Goal: Transaction & Acquisition: Book appointment/travel/reservation

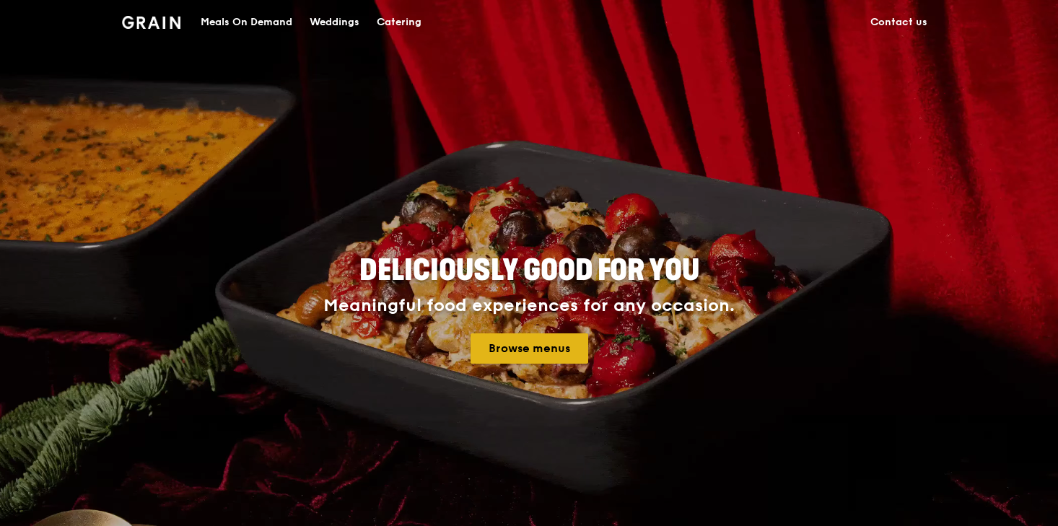
click at [535, 353] on link "Browse menus" at bounding box center [530, 348] width 118 height 30
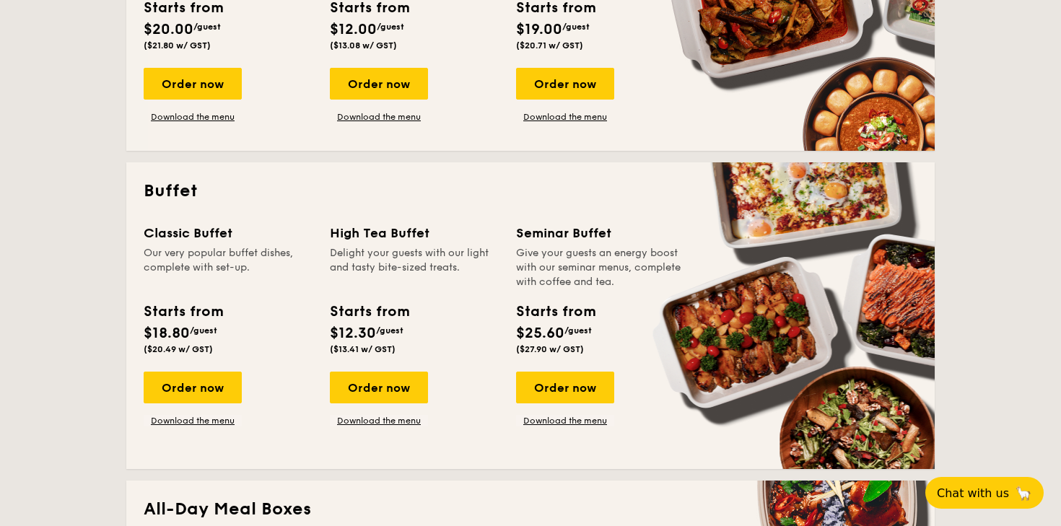
scroll to position [489, 0]
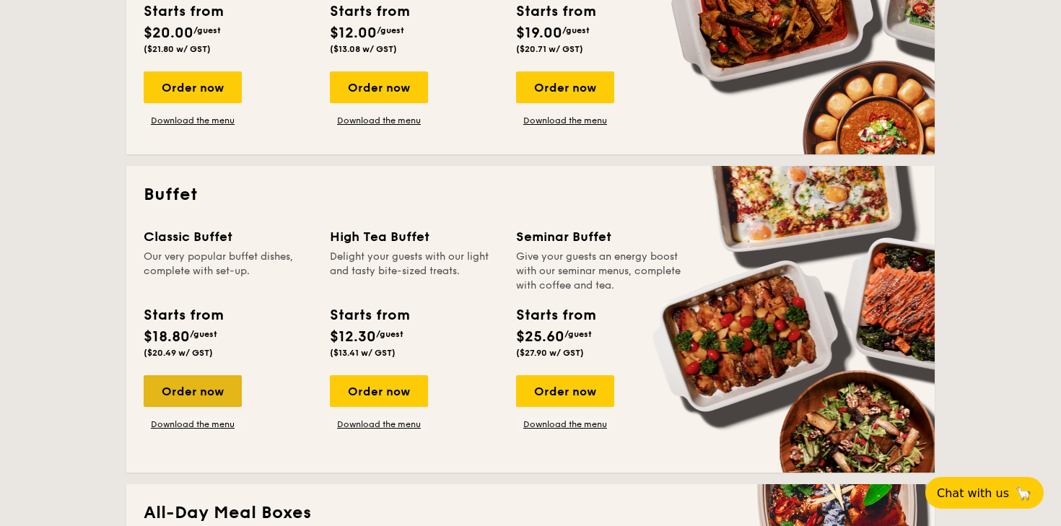
click at [195, 399] on div "Order now" at bounding box center [193, 391] width 98 height 32
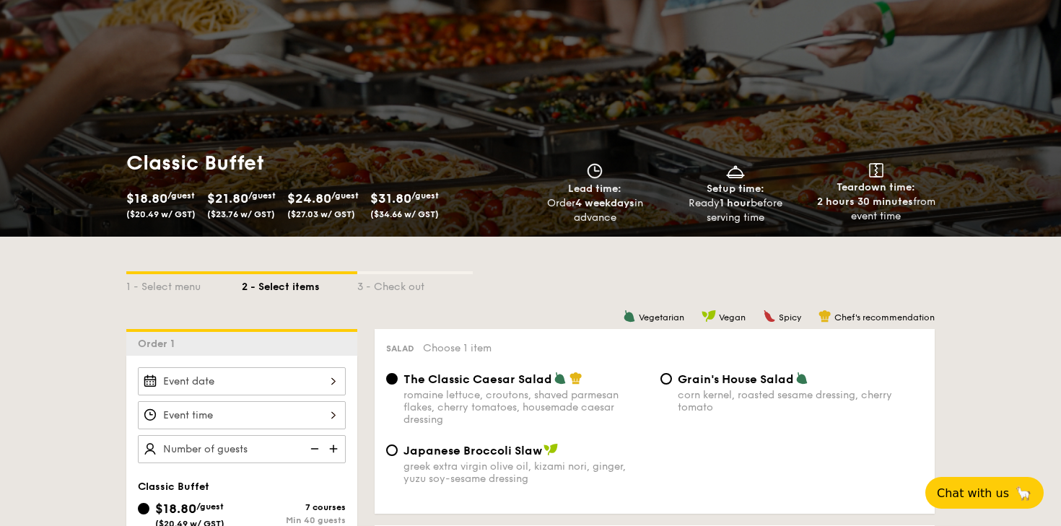
scroll to position [79, 0]
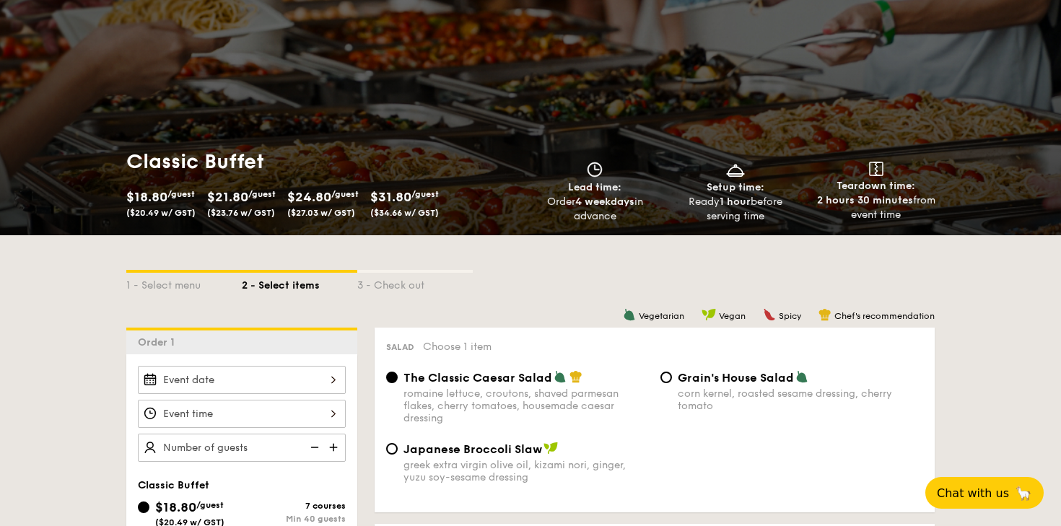
click at [279, 386] on div at bounding box center [242, 380] width 208 height 28
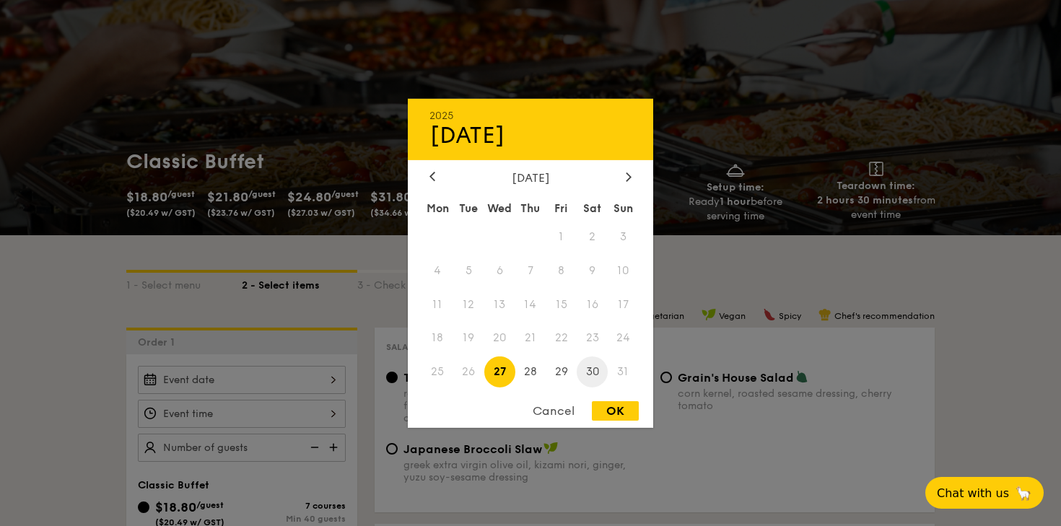
click at [602, 368] on span "30" at bounding box center [592, 372] width 31 height 31
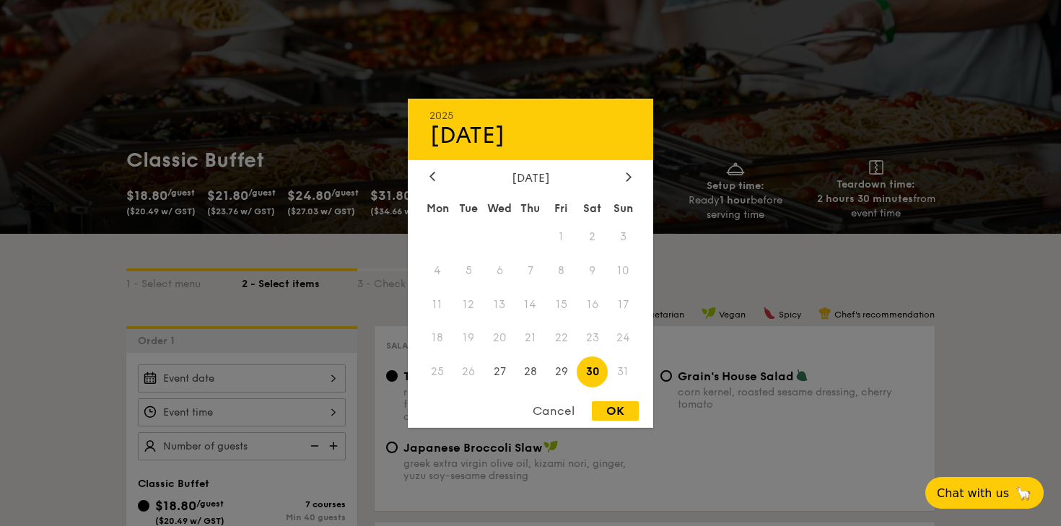
scroll to position [84, 0]
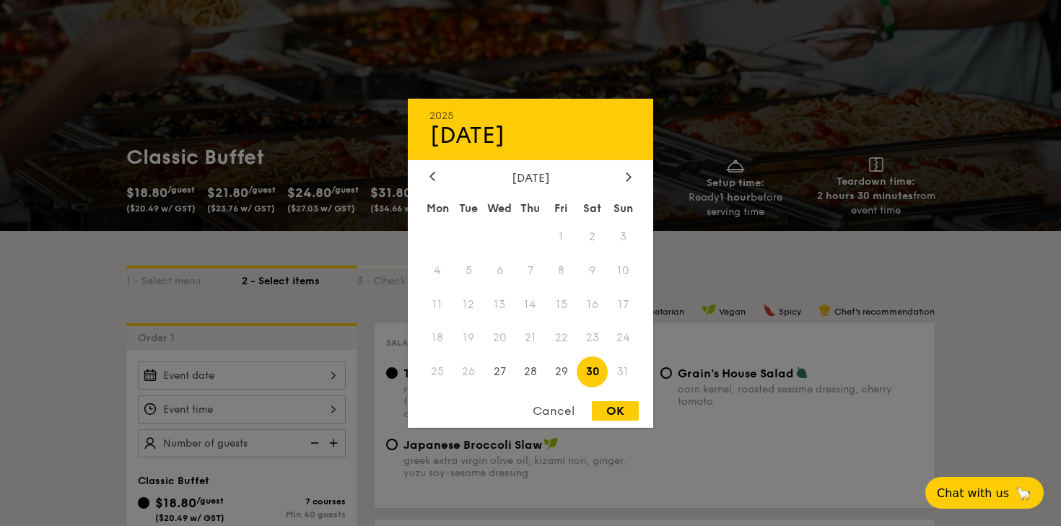
click at [616, 410] on div "OK" at bounding box center [615, 410] width 47 height 19
type input "Aug 30, 2025"
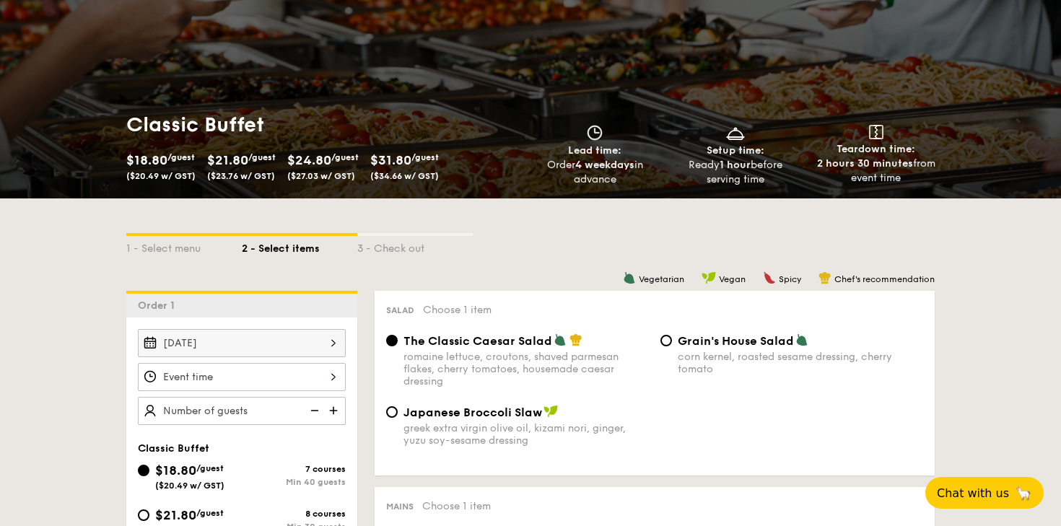
scroll to position [126, 0]
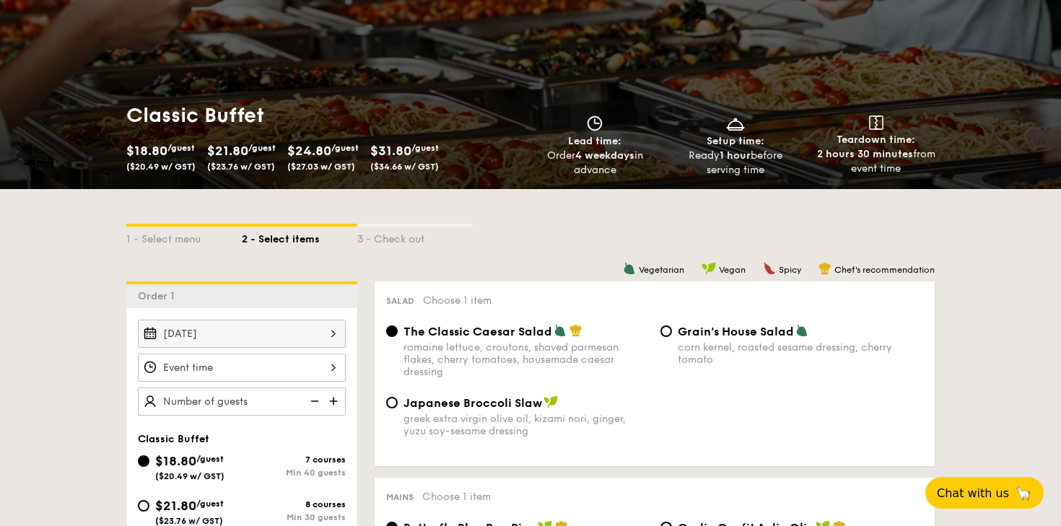
click at [231, 370] on div at bounding box center [242, 368] width 208 height 28
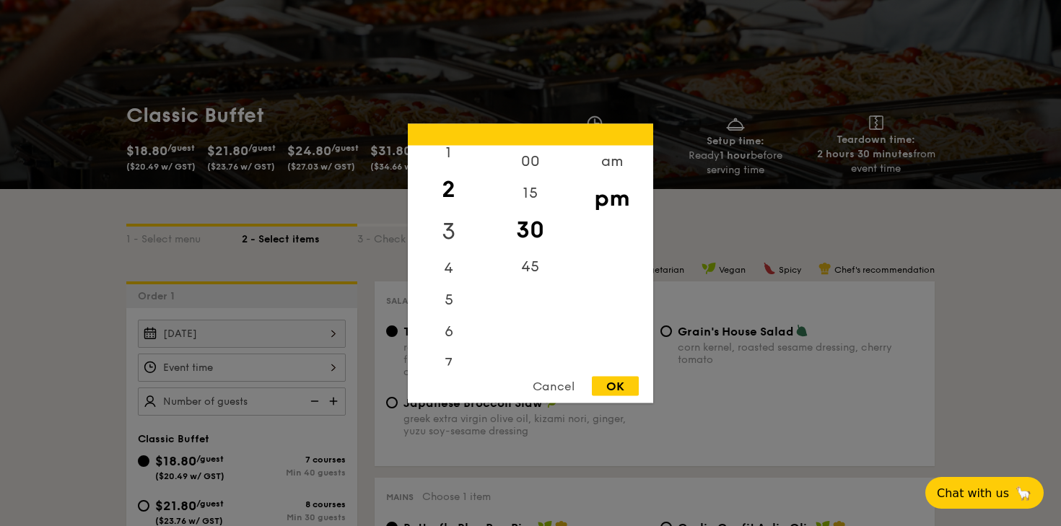
scroll to position [73, 0]
click at [448, 232] on div "4" at bounding box center [449, 230] width 82 height 42
click at [526, 163] on div "00" at bounding box center [530, 166] width 82 height 42
click at [614, 386] on div "OK" at bounding box center [615, 385] width 47 height 19
type input "4:00PM"
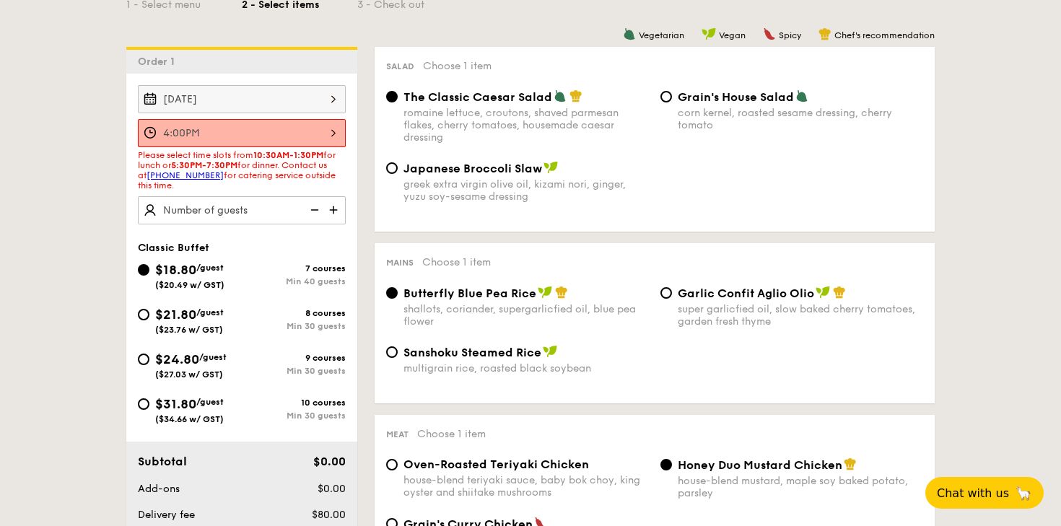
scroll to position [402, 0]
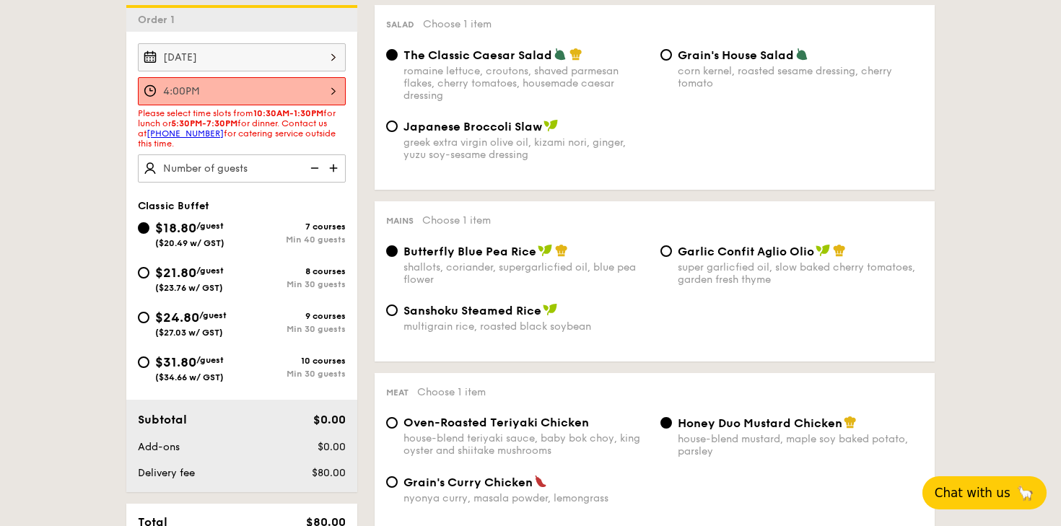
click at [976, 494] on span "Chat with us" at bounding box center [973, 493] width 76 height 14
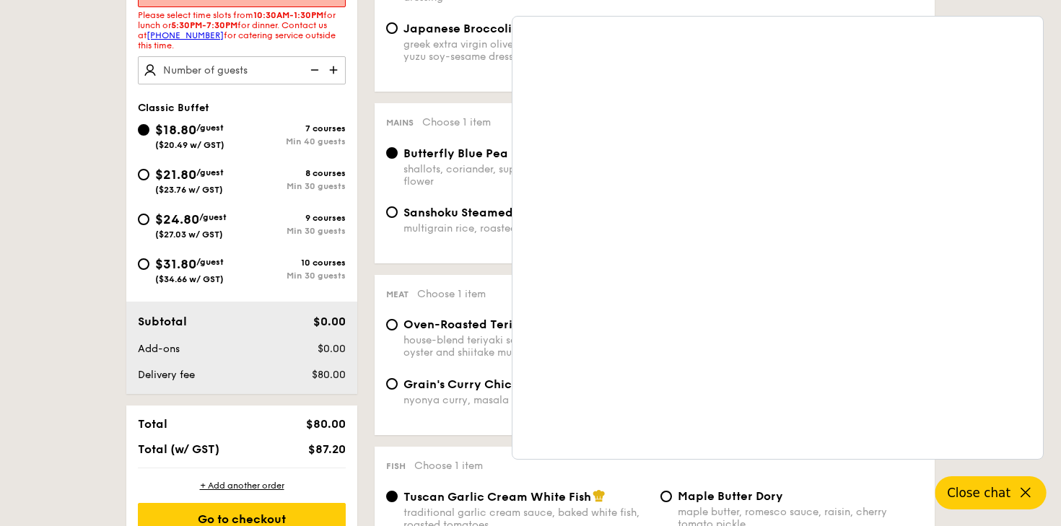
scroll to position [502, 0]
